Goal: Transaction & Acquisition: Purchase product/service

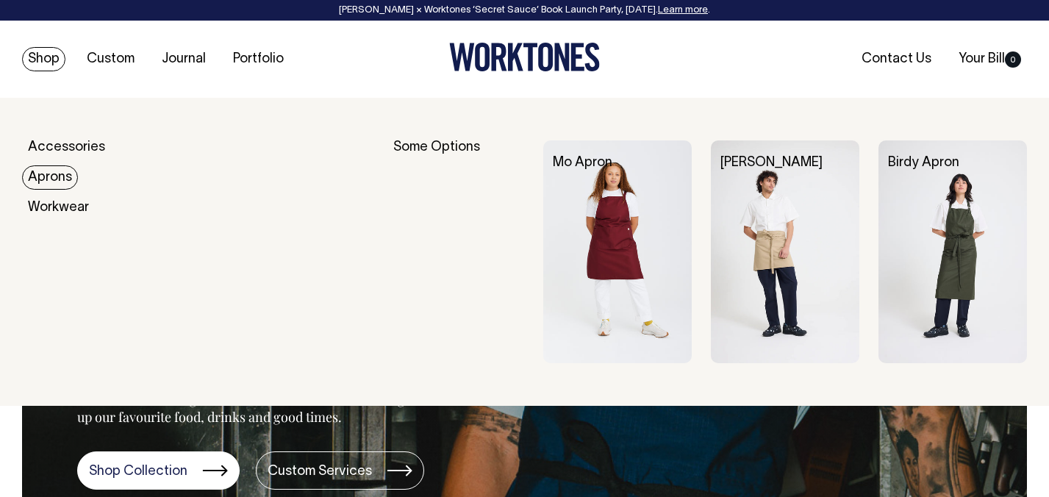
click at [47, 171] on link "Aprons" at bounding box center [50, 177] width 56 height 24
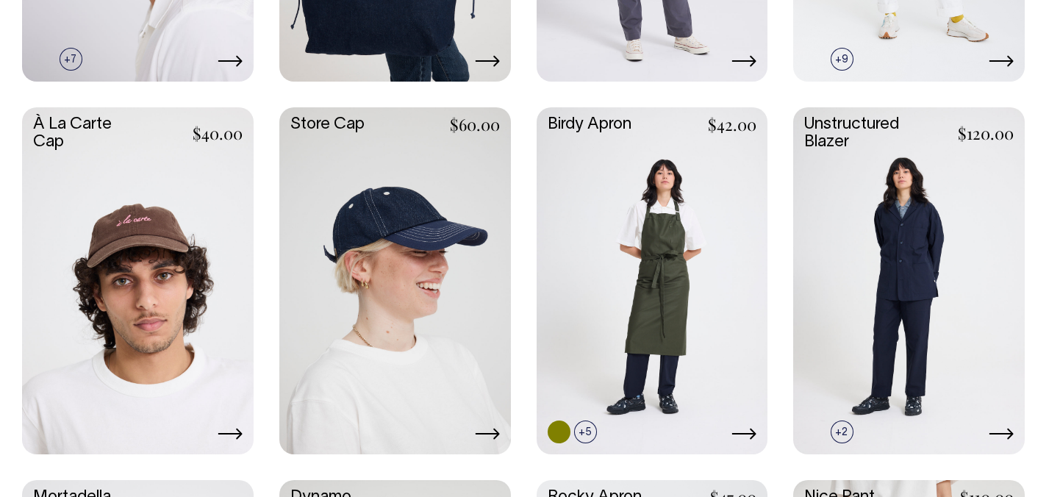
scroll to position [1079, 0]
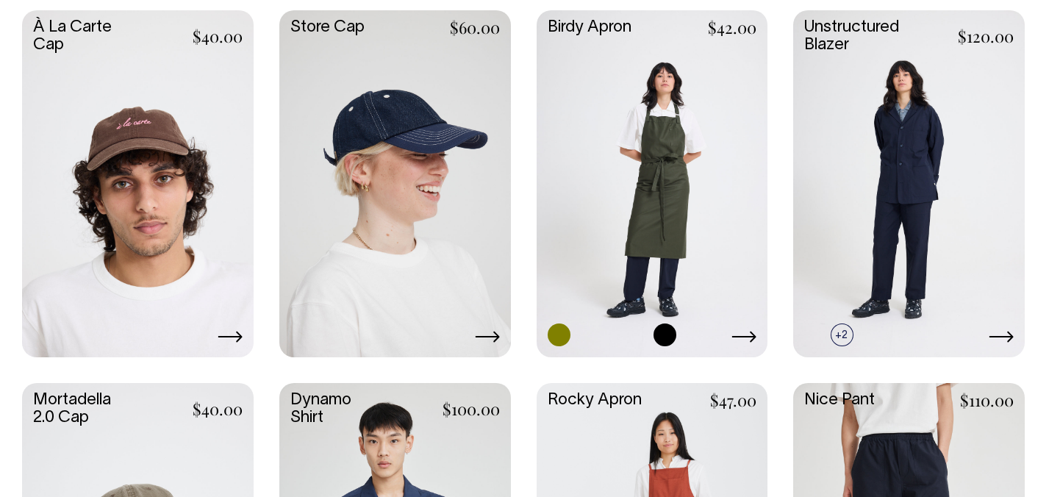
click at [603, 196] on link at bounding box center [653, 182] width 232 height 344
